Goal: Navigation & Orientation: Go to known website

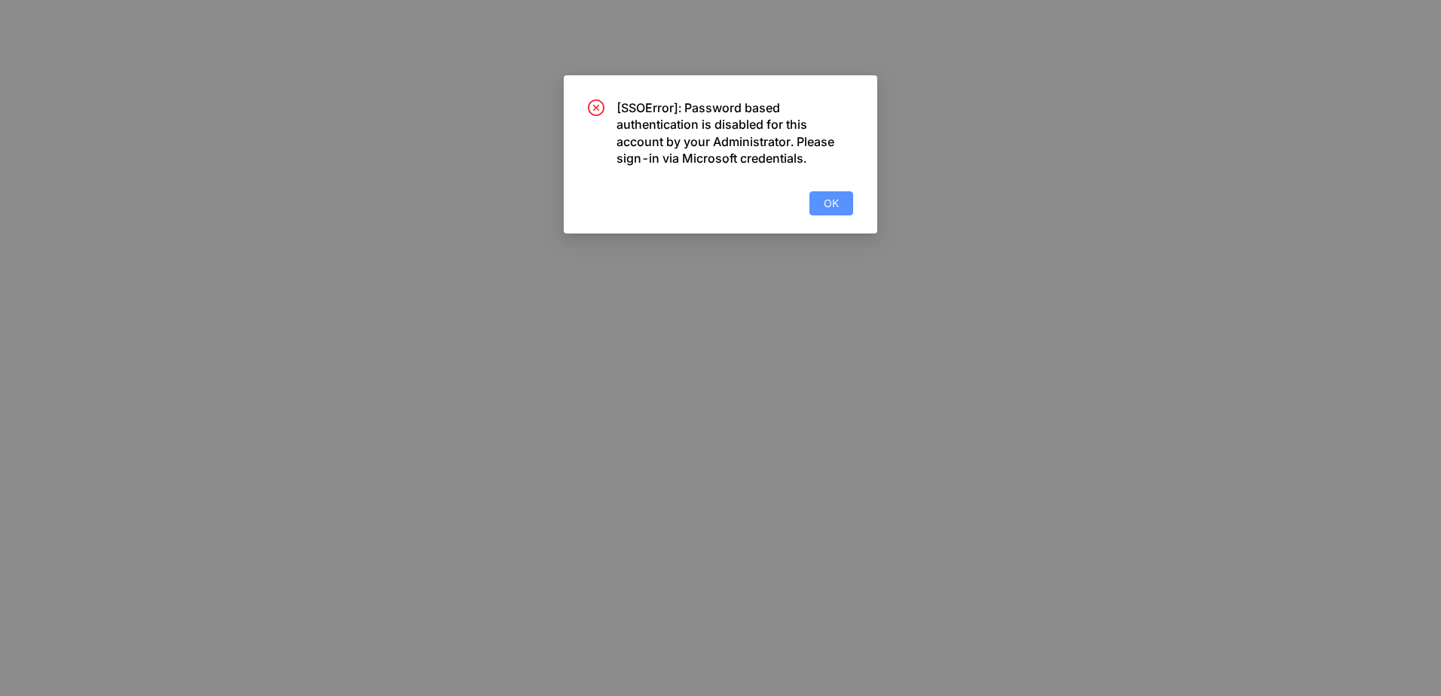
click at [818, 200] on button "OK" at bounding box center [831, 203] width 44 height 24
drag, startPoint x: 445, startPoint y: 46, endPoint x: 962, endPoint y: 102, distance: 520.0
click at [962, 102] on div "[SSOError]: Password based authentication is disabled for this account by your …" at bounding box center [720, 348] width 1441 height 696
click at [838, 206] on button "OK" at bounding box center [831, 203] width 44 height 24
